Goal: Task Accomplishment & Management: Complete application form

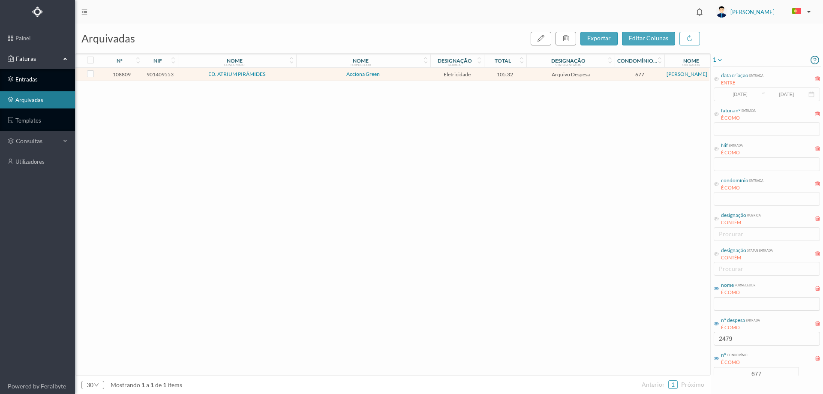
scroll to position [23, 0]
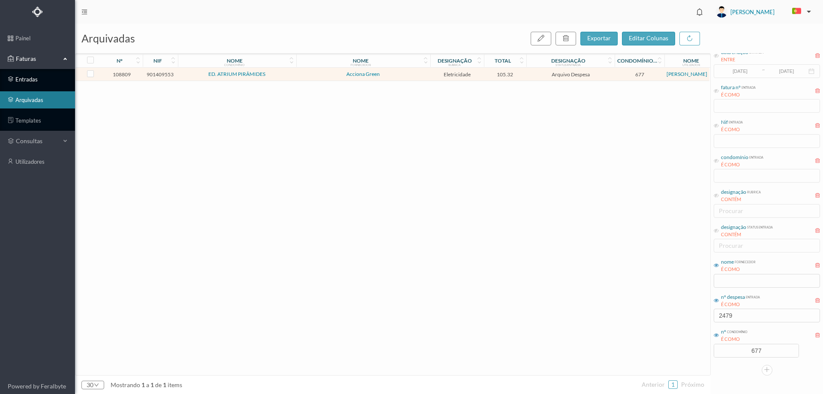
click at [38, 79] on link "entradas" at bounding box center [37, 79] width 75 height 17
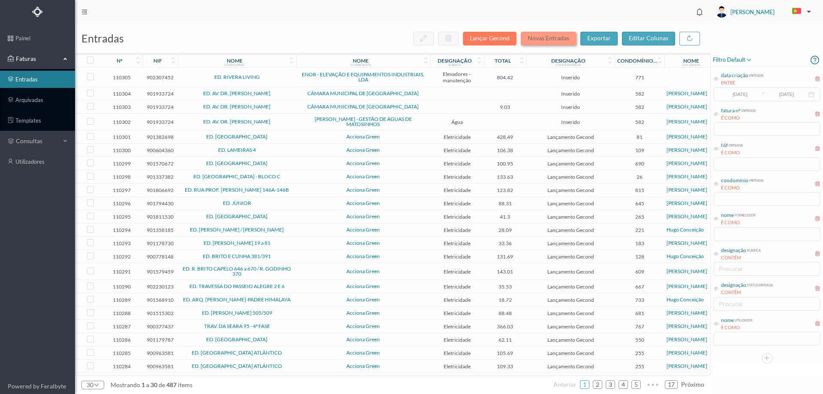
click at [539, 36] on button "Novas Entradas" at bounding box center [548, 39] width 55 height 14
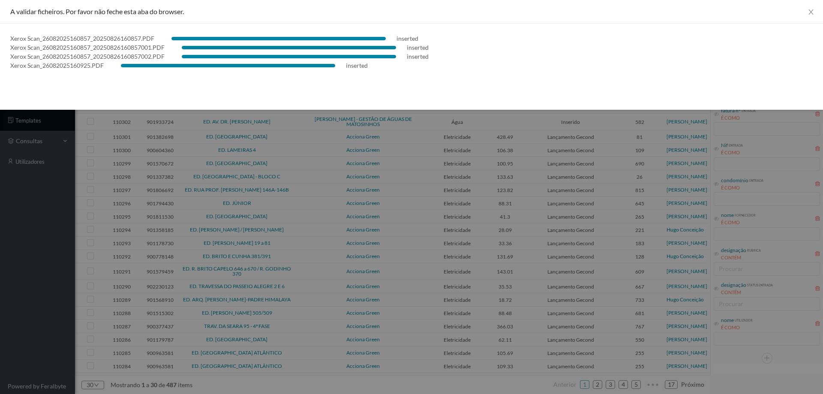
drag, startPoint x: 0, startPoint y: 302, endPoint x: 20, endPoint y: 286, distance: 25.9
click at [0, 303] on div at bounding box center [411, 197] width 823 height 394
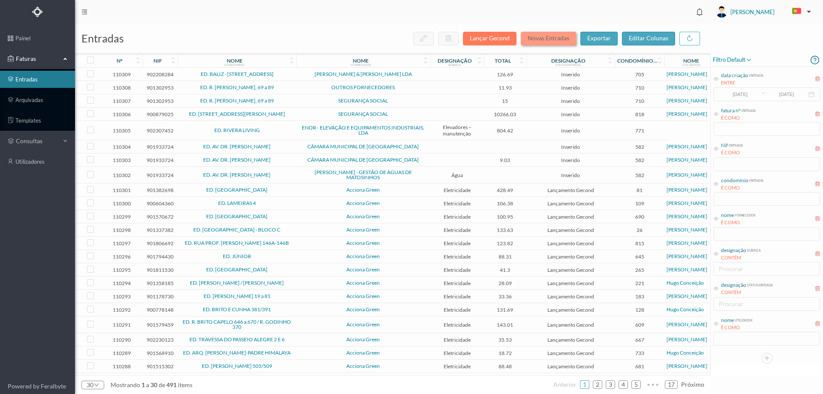
click at [565, 39] on button "Novas Entradas" at bounding box center [548, 39] width 55 height 14
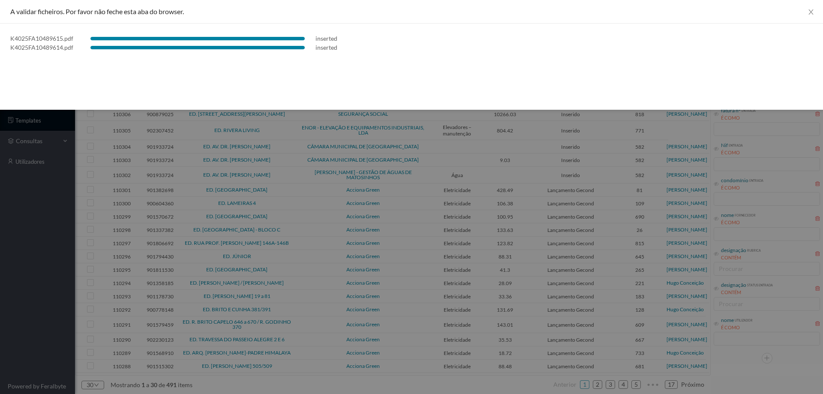
click at [54, 255] on div at bounding box center [411, 197] width 823 height 394
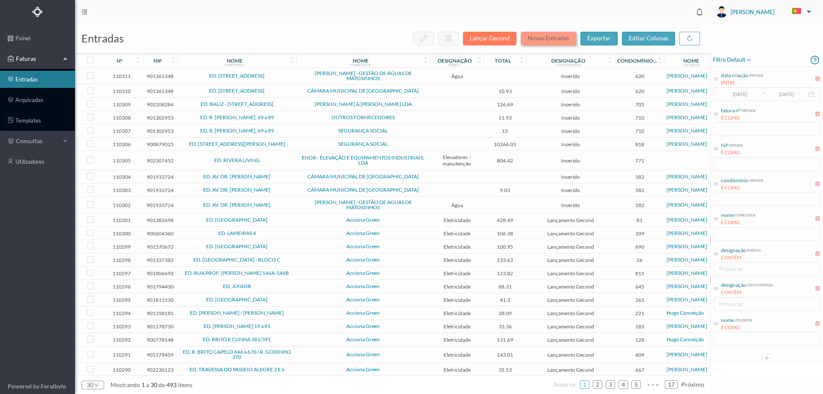
click at [536, 40] on button "Novas Entradas" at bounding box center [548, 39] width 55 height 14
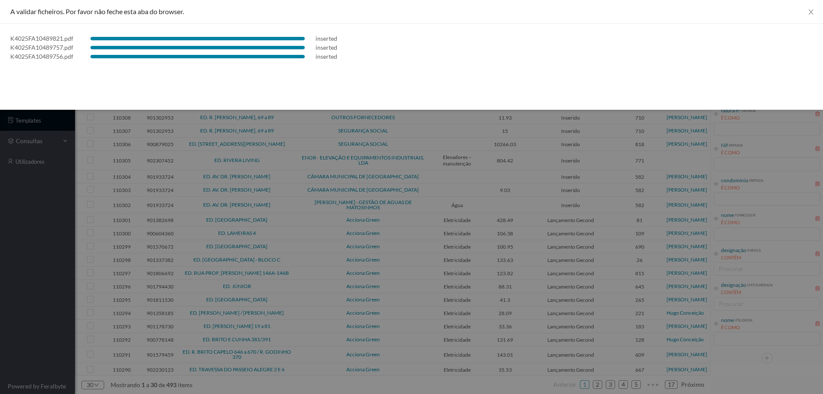
click at [23, 261] on div at bounding box center [411, 197] width 823 height 394
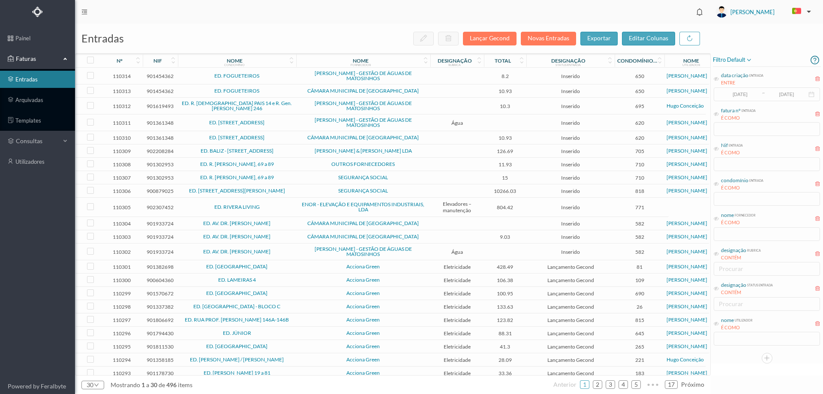
click at [299, 165] on span "OUTROS FORNECEDORES" at bounding box center [363, 164] width 130 height 5
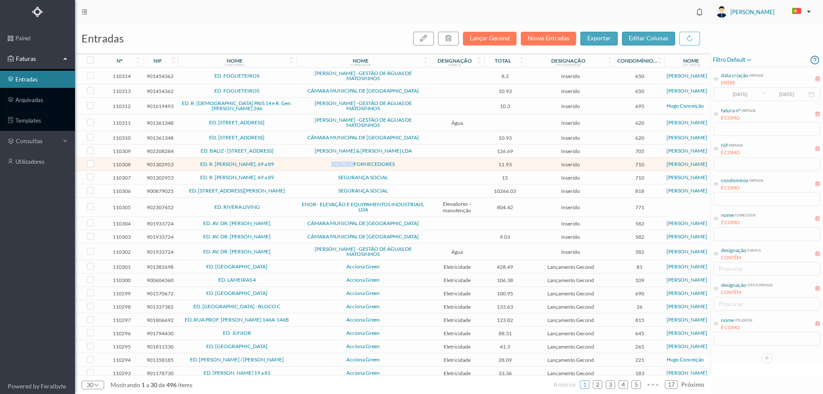
click at [299, 165] on span "OUTROS FORNECEDORES" at bounding box center [363, 164] width 130 height 5
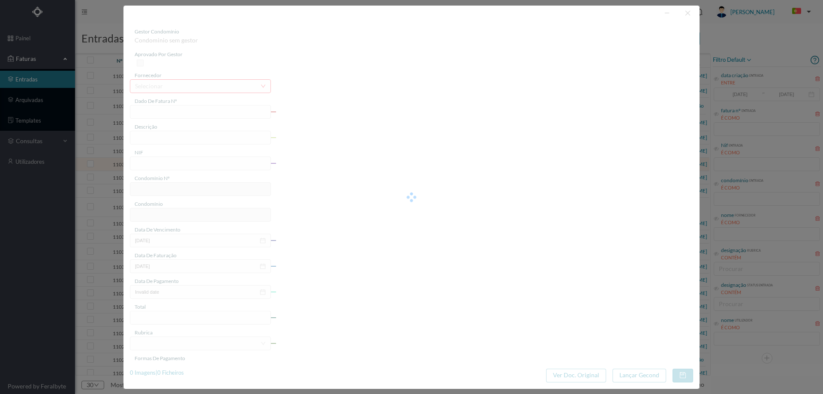
type input "FT 2025A1/213"
type input "901302953"
type input "Invalid date"
type input "[DATE]"
type input "11.93"
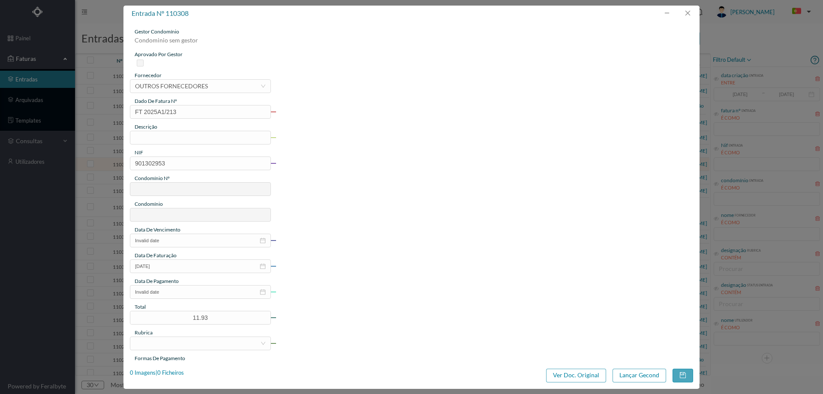
type input "710"
type input "ED. R. [PERSON_NAME], 69 a 89"
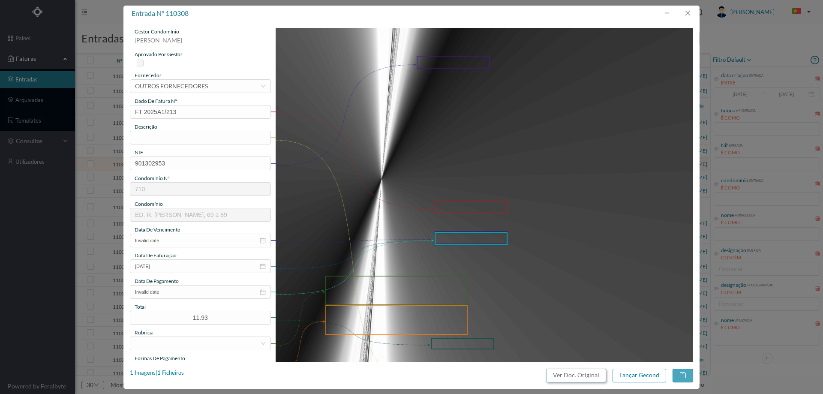
click at [582, 377] on button "Ver Doc. Original" at bounding box center [576, 376] width 60 height 14
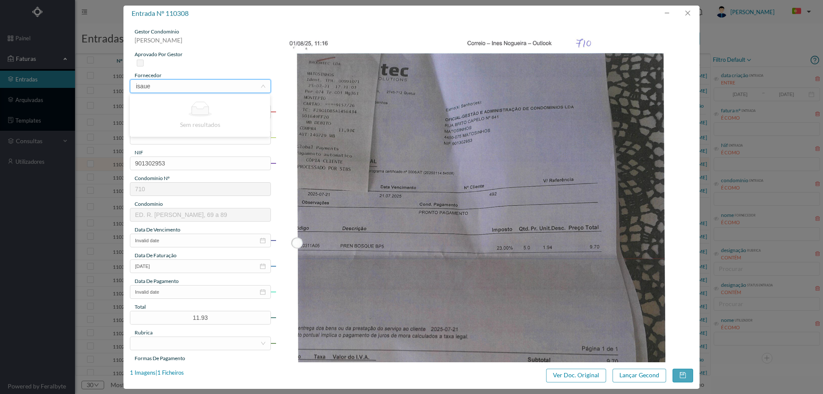
type input "isau"
click at [198, 117] on li "[PERSON_NAME] (R.[PERSON_NAME])" at bounding box center [200, 117] width 140 height 14
click at [169, 135] on input "text" at bounding box center [200, 138] width 141 height 14
type input "Produtos de Limpeza"
click at [184, 237] on input "Invalid date" at bounding box center [200, 241] width 141 height 14
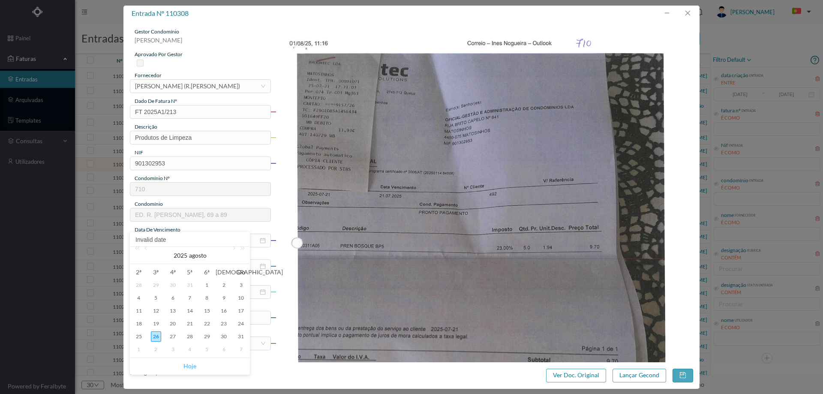
click at [192, 369] on link "Hoje" at bounding box center [189, 366] width 13 height 16
type input "[DATE]"
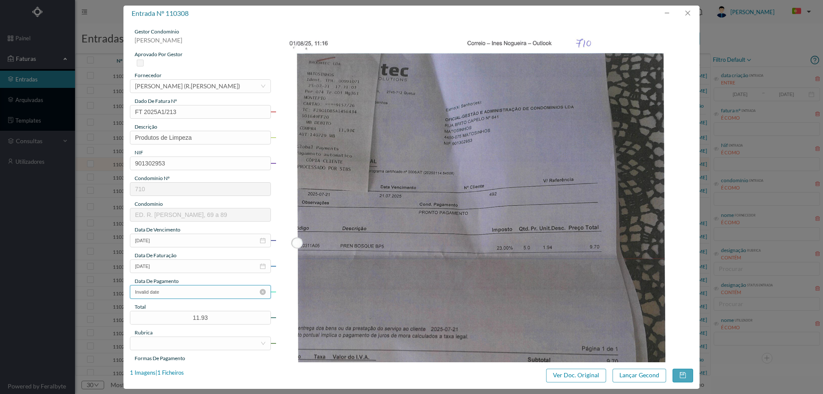
click at [177, 294] on input "Invalid date" at bounding box center [200, 292] width 141 height 14
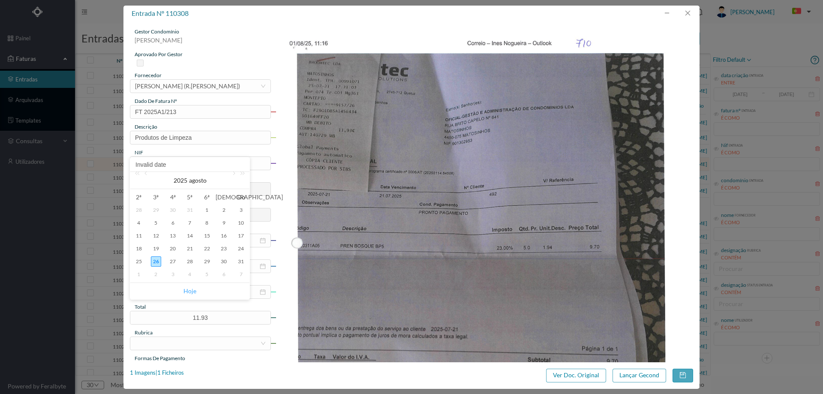
click at [189, 290] on link "Hoje" at bounding box center [189, 291] width 13 height 16
type input "[DATE]"
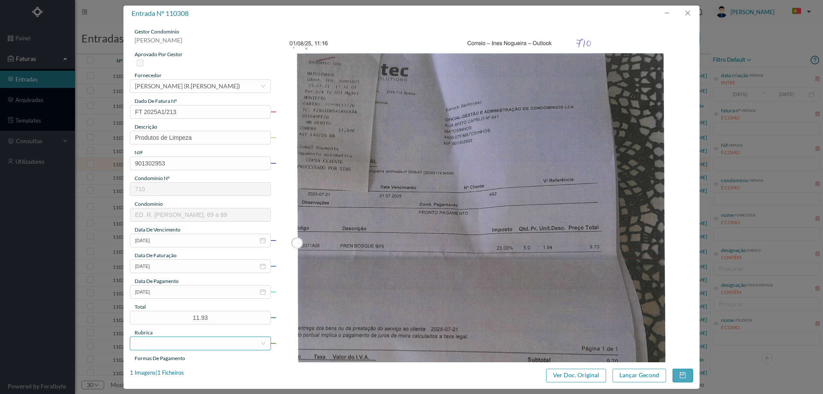
click at [195, 346] on div at bounding box center [197, 343] width 125 height 13
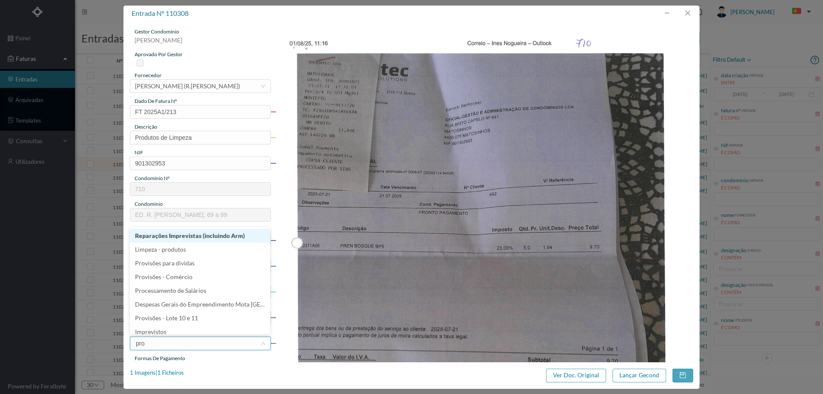
type input "prod"
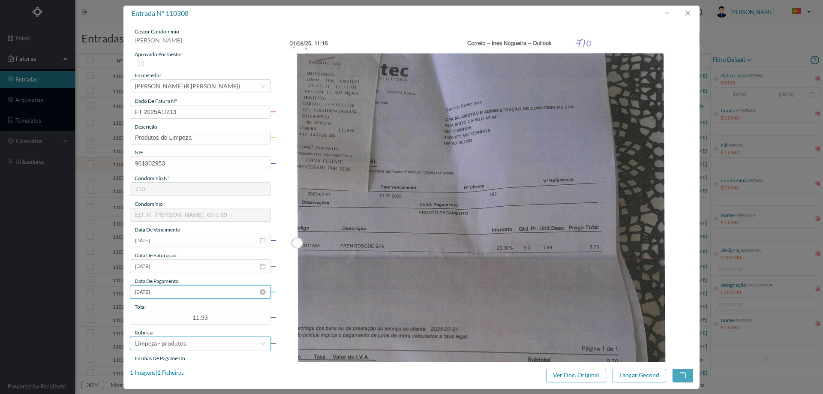
scroll to position [129, 0]
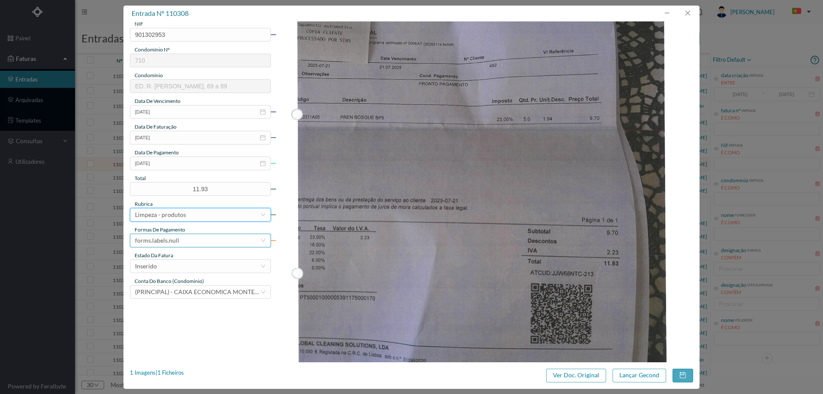
click at [174, 243] on div "forms.labels.null" at bounding box center [157, 240] width 44 height 13
click at [188, 284] on li "transferência bancária" at bounding box center [200, 285] width 140 height 14
click at [189, 260] on div "Inserido" at bounding box center [197, 266] width 125 height 13
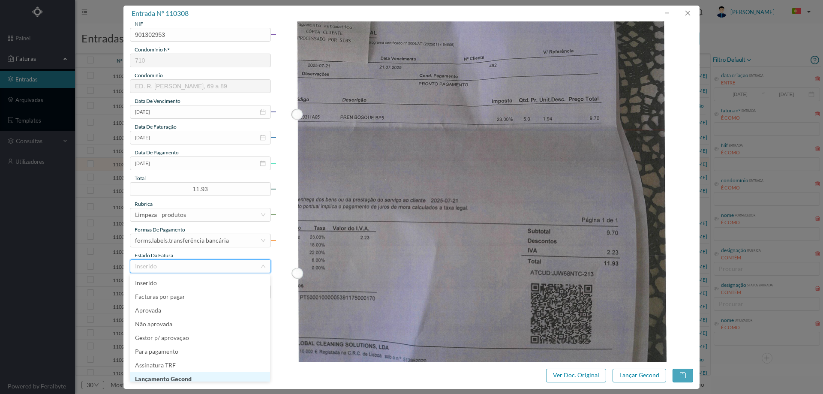
scroll to position [4, 0]
click at [194, 378] on li "Lançamento Gecond" at bounding box center [200, 375] width 140 height 14
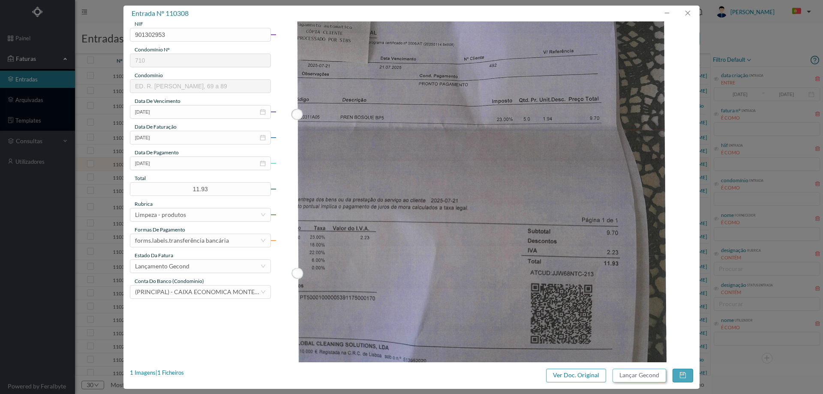
click at [627, 375] on button "Lançar Gecond" at bounding box center [639, 376] width 54 height 14
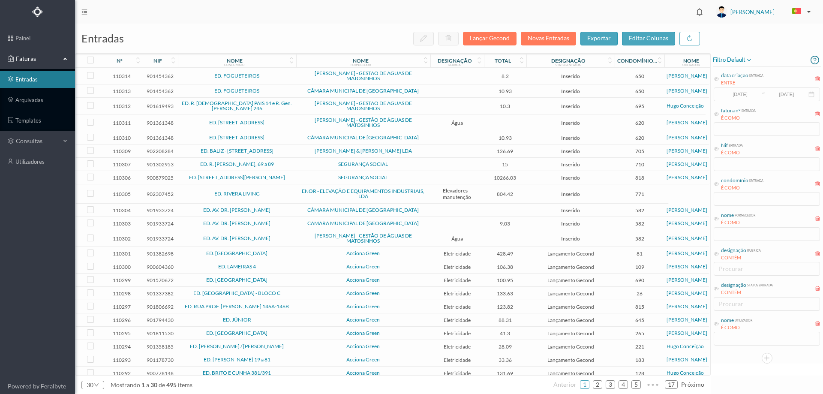
click at [402, 161] on td "SEGURANÇA SOCIAL" at bounding box center [363, 164] width 134 height 13
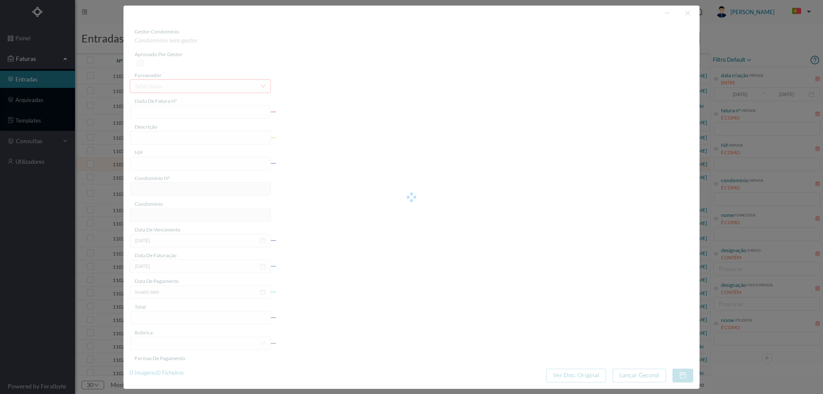
type input "FS 001/14648"
type input "901302953"
type input "Invalid date"
type input "[DATE]"
type input "15.00"
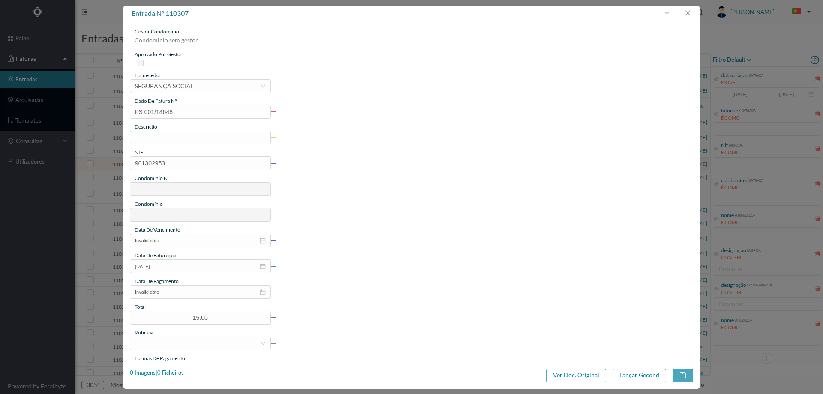
type input "710"
type input "ED. R. [PERSON_NAME], 69 a 89"
